Goal: Information Seeking & Learning: Learn about a topic

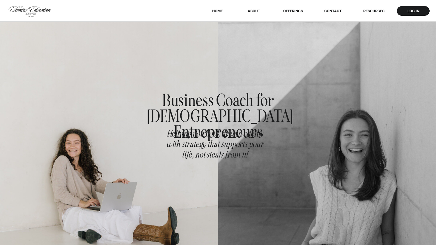
click at [298, 14] on div at bounding box center [218, 11] width 436 height 22
click at [297, 13] on div at bounding box center [218, 11] width 436 height 22
click at [295, 11] on nav "offerings" at bounding box center [293, 11] width 36 height 4
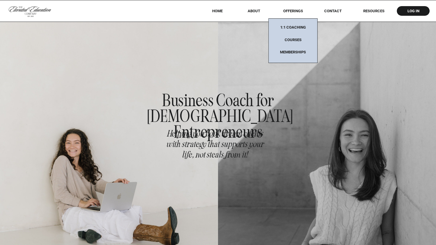
click at [293, 36] on div at bounding box center [292, 40] width 49 height 45
click at [293, 40] on nav "Courses" at bounding box center [293, 42] width 36 height 8
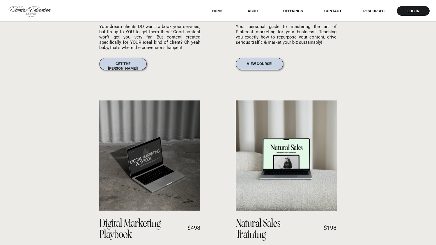
scroll to position [624, 0]
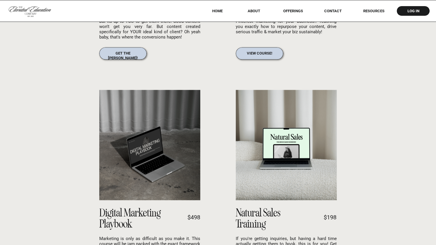
click at [266, 173] on div at bounding box center [286, 145] width 101 height 110
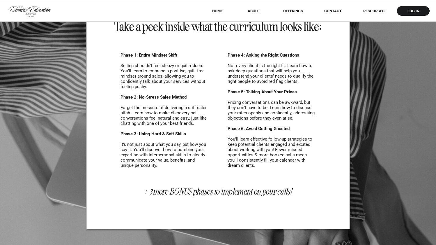
scroll to position [1488, 0]
